Goal: Transaction & Acquisition: Purchase product/service

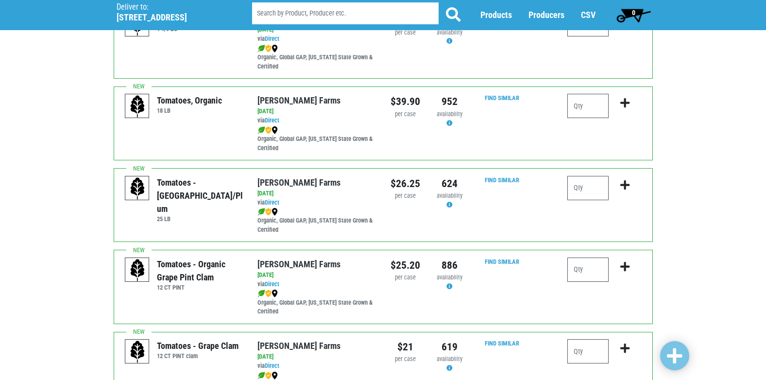
scroll to position [535, 0]
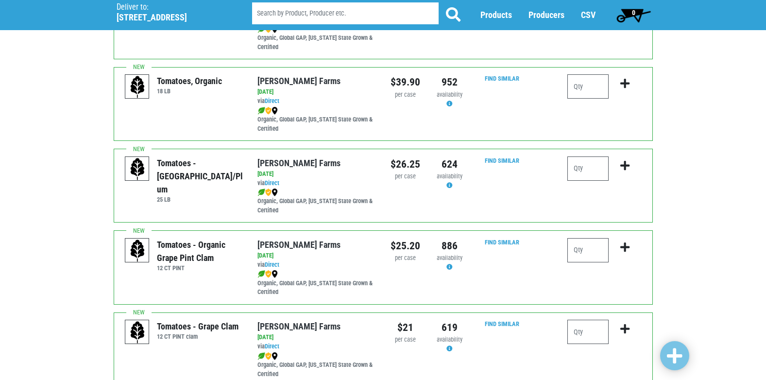
click at [580, 181] on div at bounding box center [588, 173] width 41 height 32
click at [580, 176] on input "number" at bounding box center [588, 169] width 41 height 24
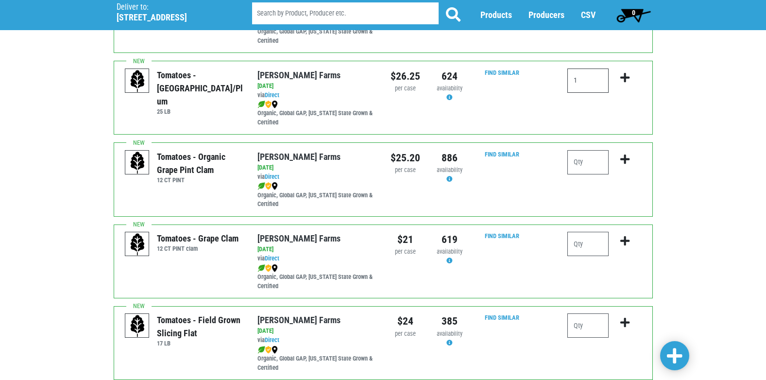
scroll to position [729, 0]
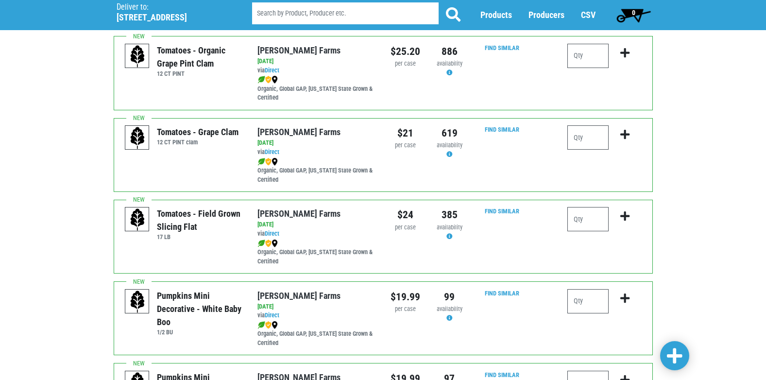
type input "1"
click at [583, 223] on input "number" at bounding box center [588, 219] width 41 height 24
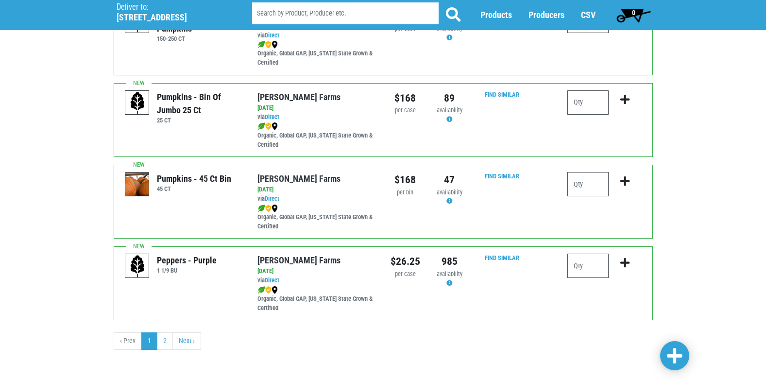
scroll to position [1420, 0]
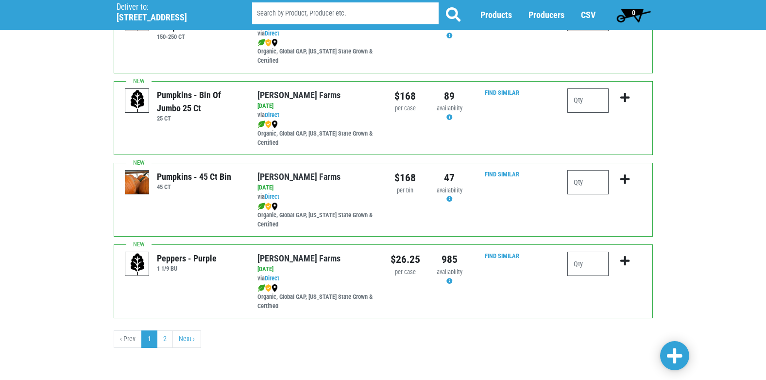
type input "2"
click at [670, 358] on span at bounding box center [675, 356] width 16 height 17
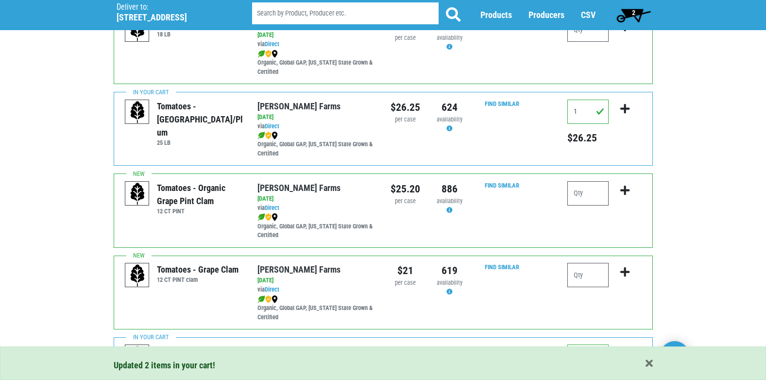
scroll to position [594, 0]
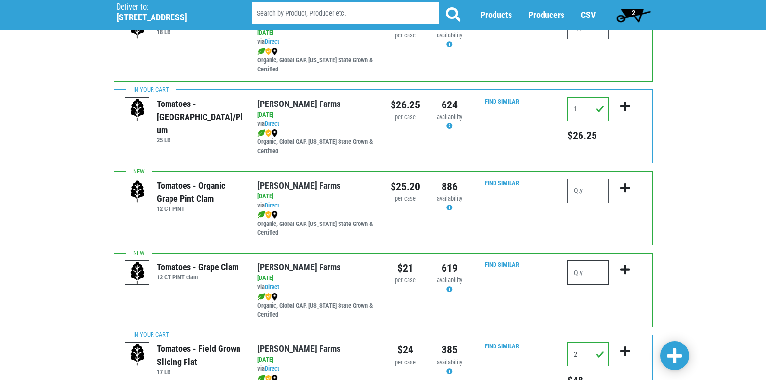
click at [587, 267] on input "number" at bounding box center [588, 273] width 41 height 24
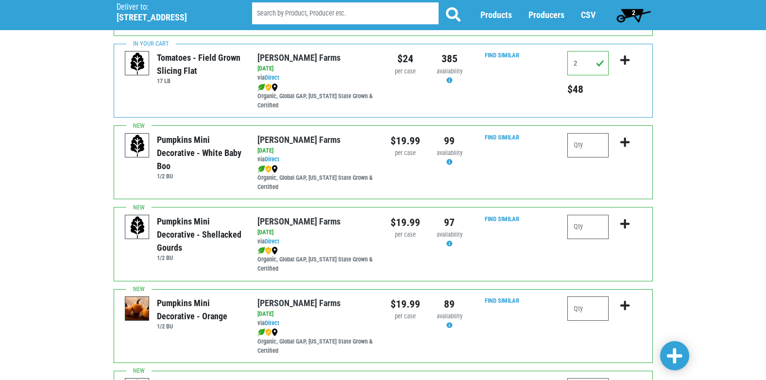
scroll to position [886, 0]
type input "2"
click at [678, 349] on span at bounding box center [675, 356] width 16 height 17
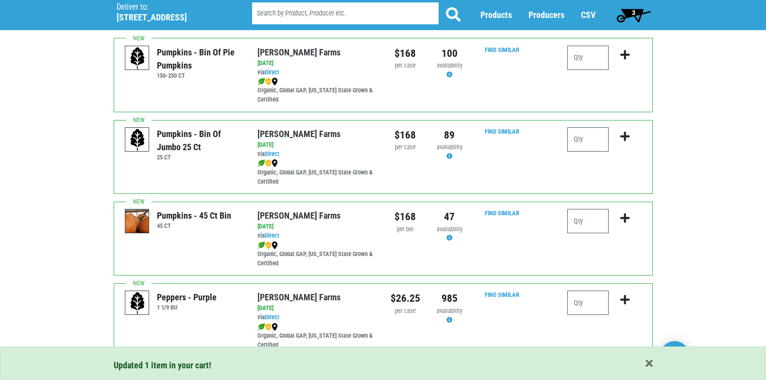
scroll to position [1420, 0]
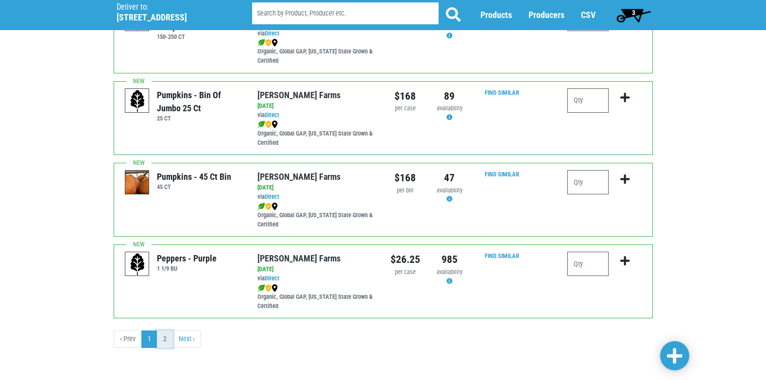
click at [168, 337] on link "2" at bounding box center [165, 339] width 16 height 17
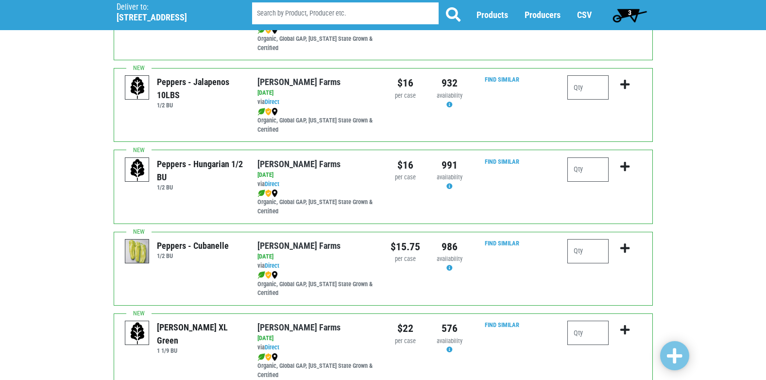
scroll to position [340, 0]
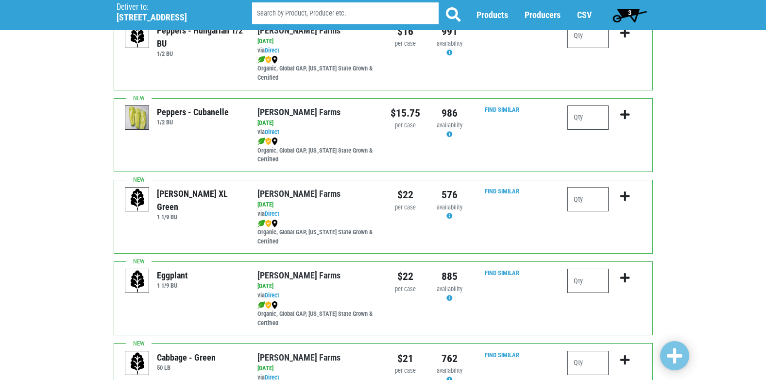
click at [590, 283] on input "number" at bounding box center [588, 281] width 41 height 24
type input "4"
click at [590, 201] on input "number" at bounding box center [588, 199] width 41 height 24
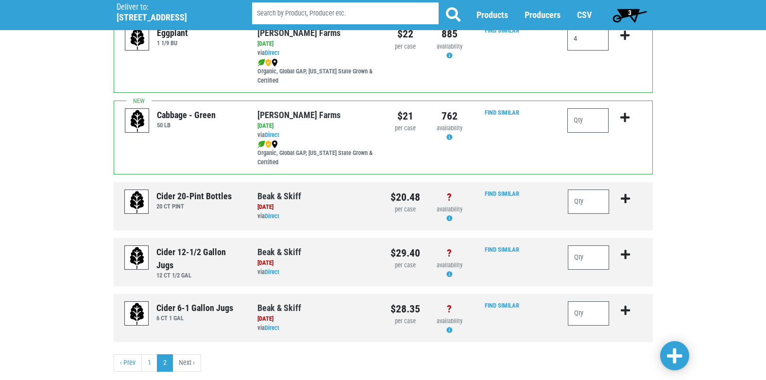
scroll to position [583, 0]
type input "6"
click at [683, 365] on link at bounding box center [675, 355] width 29 height 29
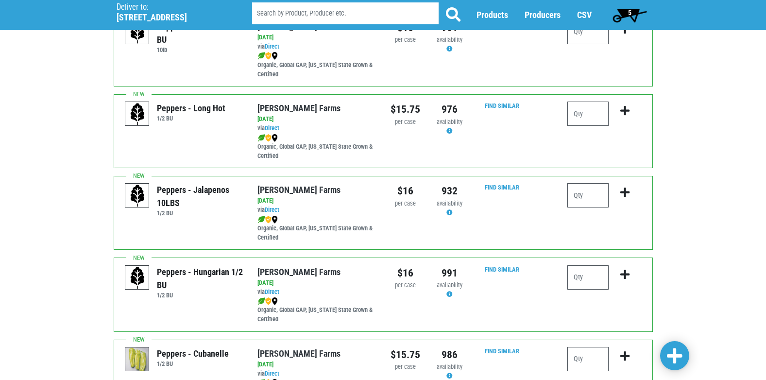
scroll to position [97, 0]
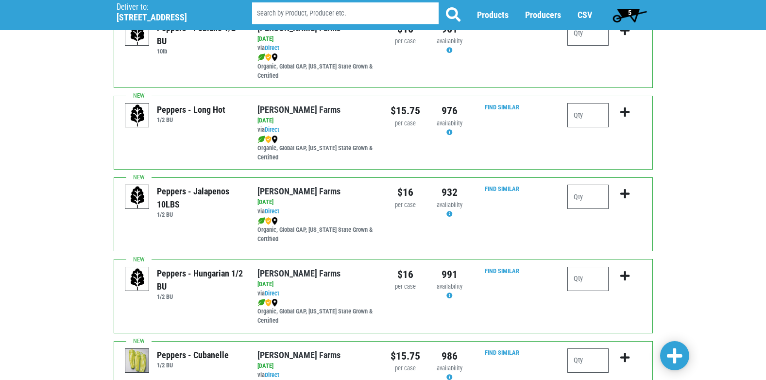
click at [636, 13] on span "5" at bounding box center [630, 14] width 43 height 19
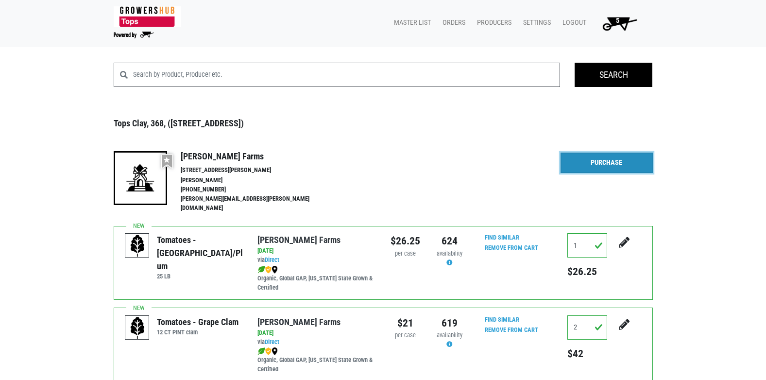
click at [613, 159] on link "Purchase" at bounding box center [607, 163] width 92 height 20
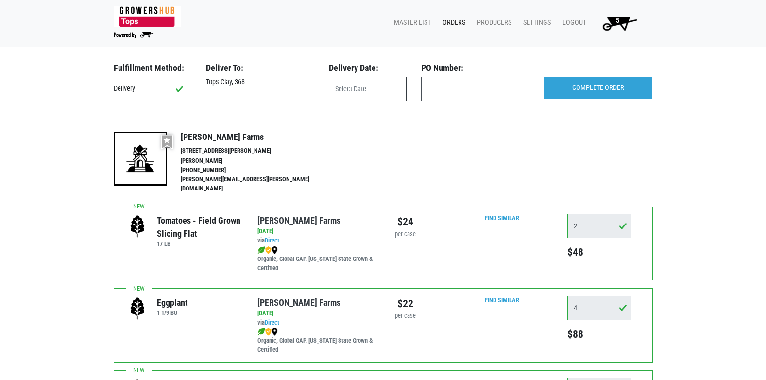
click at [366, 92] on input "text" at bounding box center [368, 89] width 78 height 24
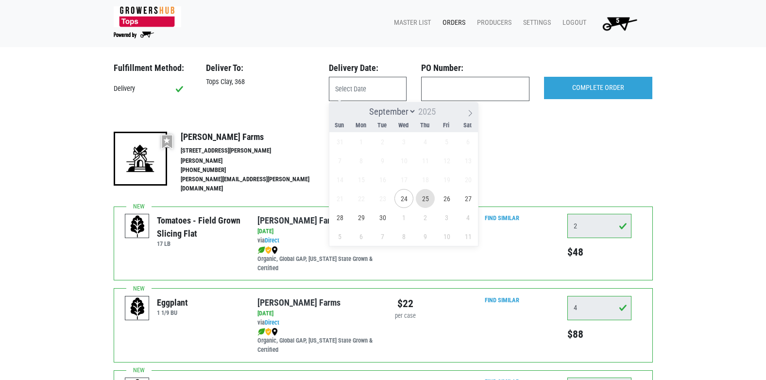
click at [424, 203] on span "25" at bounding box center [425, 198] width 19 height 19
type input "[DATE]"
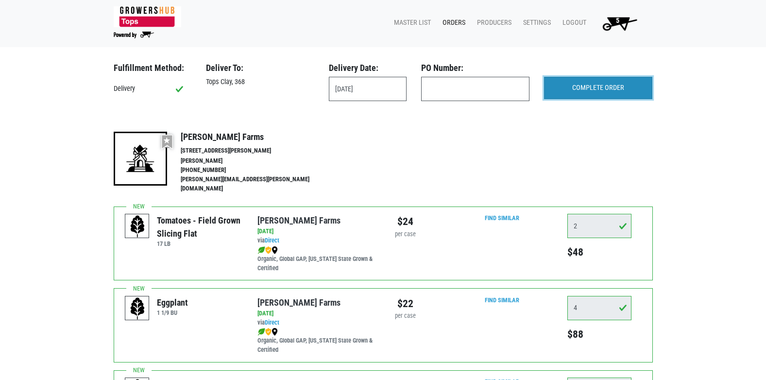
click at [551, 88] on input "COMPLETE ORDER" at bounding box center [598, 88] width 108 height 22
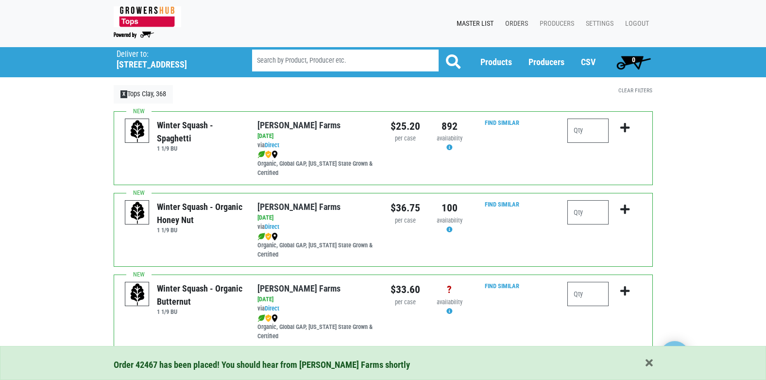
click at [511, 20] on link "Orders" at bounding box center [515, 24] width 35 height 18
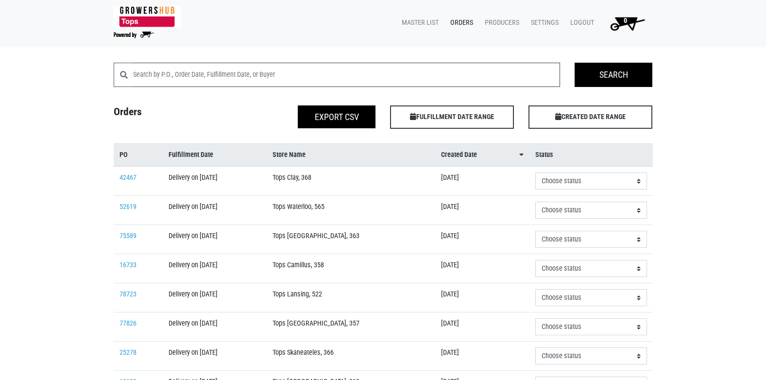
click at [299, 77] on input "search" at bounding box center [347, 75] width 428 height 24
type input "368"
click at [627, 79] on input "Search" at bounding box center [614, 75] width 78 height 24
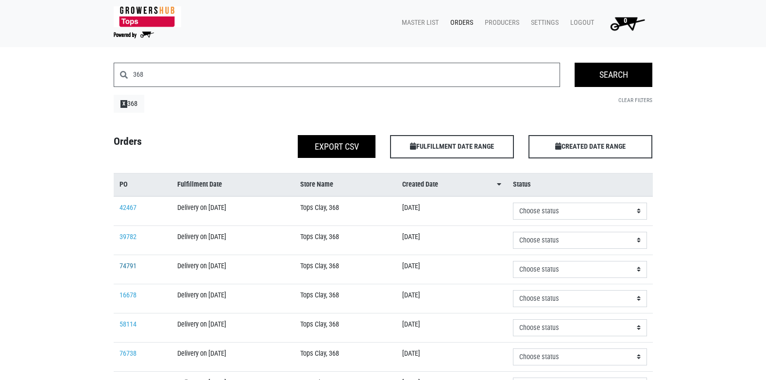
click at [133, 267] on link "74791" at bounding box center [128, 266] width 17 height 8
click at [630, 98] on link "Clear Filters" at bounding box center [636, 100] width 34 height 7
